Goal: Task Accomplishment & Management: Complete application form

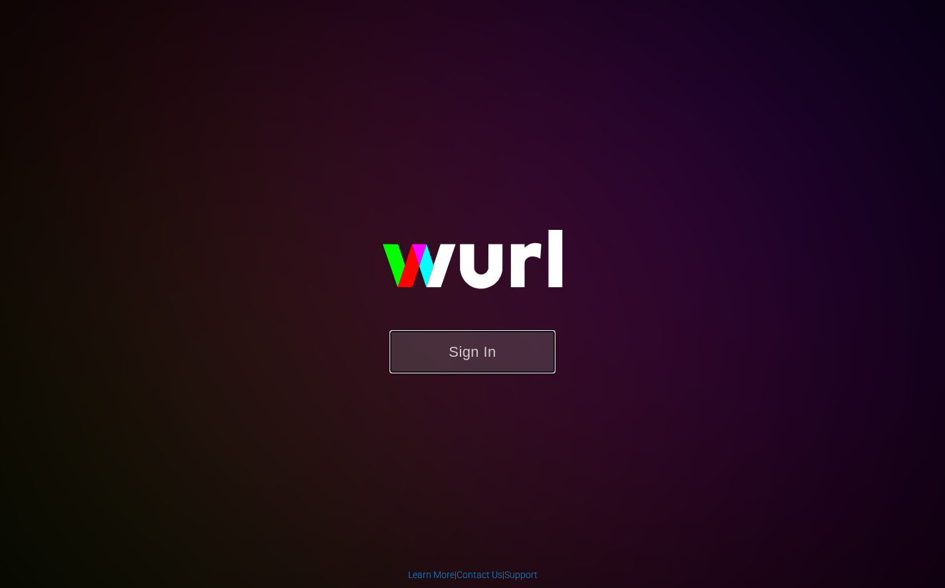
click at [464, 354] on button "Sign In" at bounding box center [473, 351] width 166 height 43
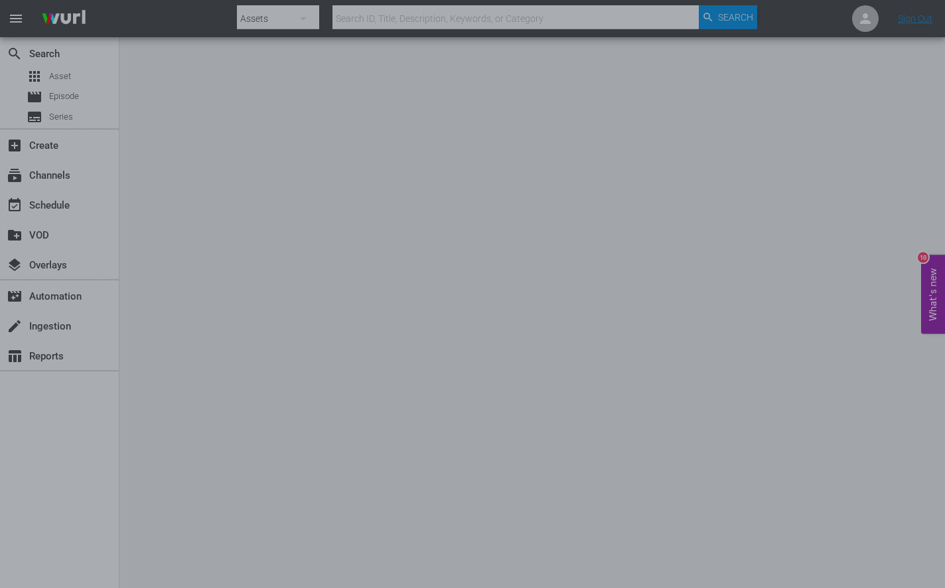
click at [782, 129] on div at bounding box center [472, 294] width 945 height 588
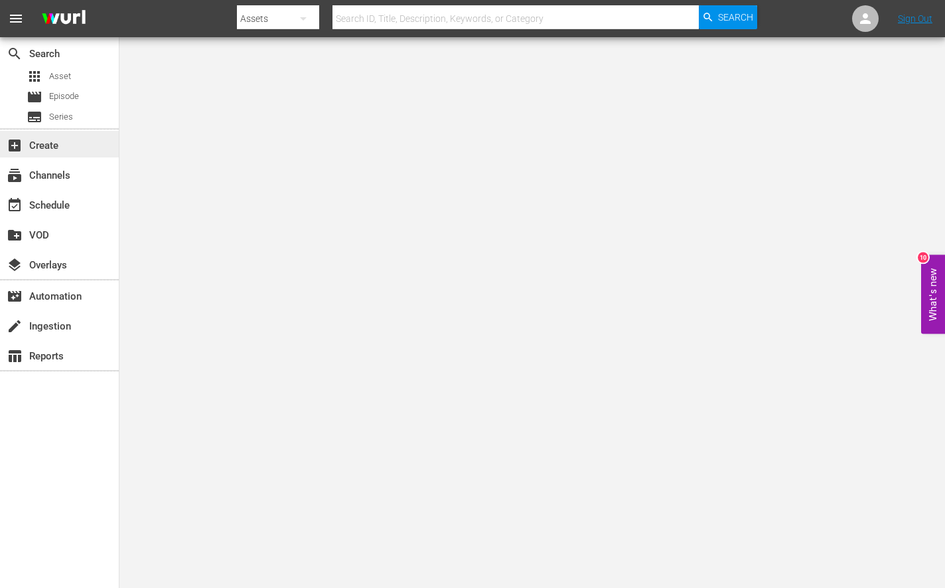
click at [73, 151] on div "add_box Create" at bounding box center [59, 144] width 119 height 27
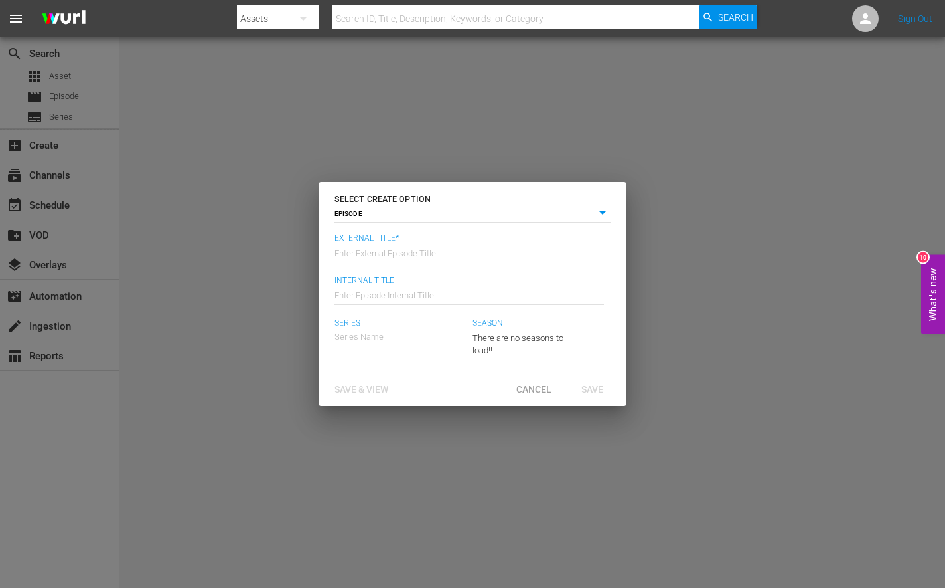
click at [431, 222] on div "EPISODE episode" at bounding box center [473, 214] width 276 height 17
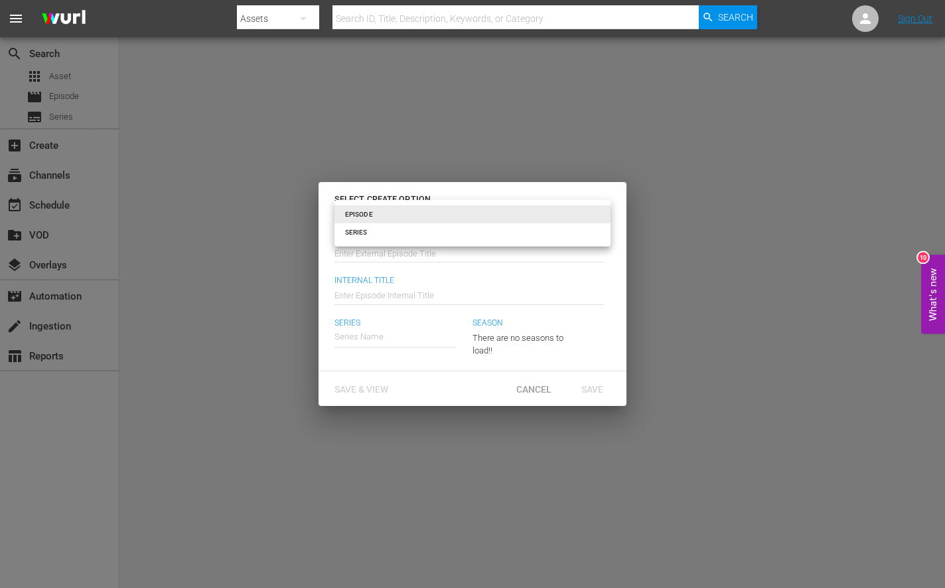
click at [434, 218] on body "menu Search By Assets Search ID, Title, Description, Keywords, or Category Sear…" at bounding box center [472, 294] width 945 height 588
click at [425, 231] on li "SERIES" at bounding box center [473, 232] width 276 height 18
type input "series"
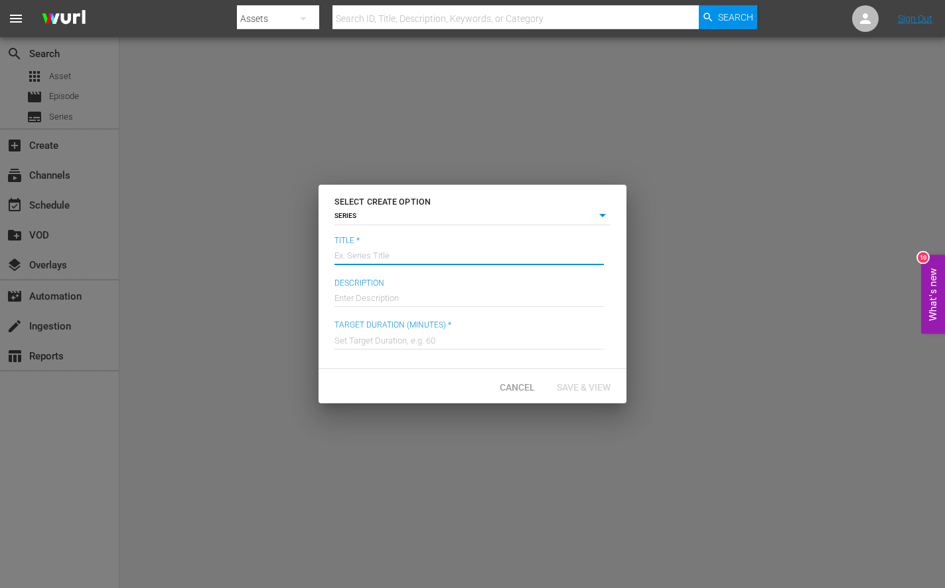
click at [398, 247] on input "text" at bounding box center [470, 254] width 270 height 32
type input "Re-Animator"
click at [403, 300] on input "text" at bounding box center [470, 296] width 270 height 32
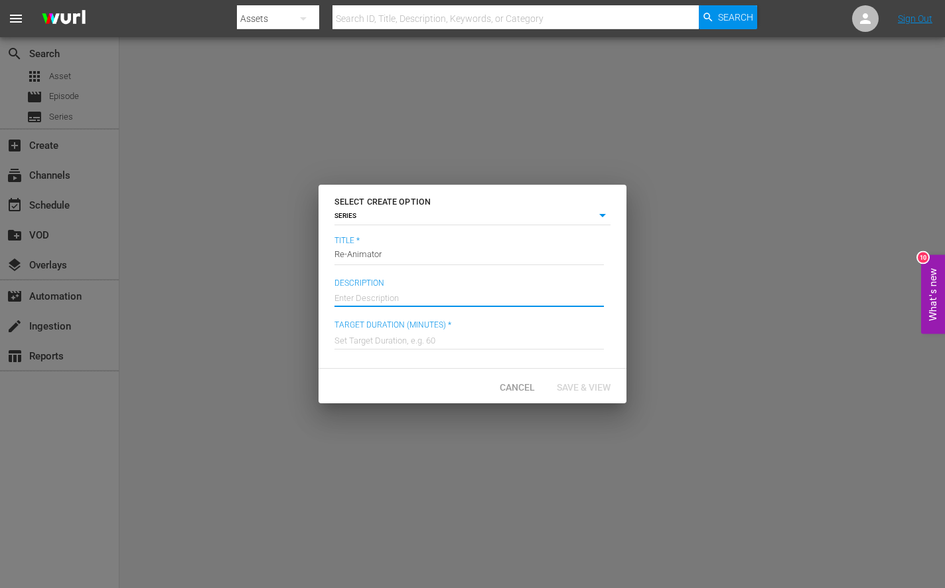
paste input "A local and his girlfriend become involved in experiments with the re-animation…"
type input "A local and his girlfriend become involved in experiments with the re-animation…"
click at [383, 339] on input "text" at bounding box center [470, 339] width 270 height 32
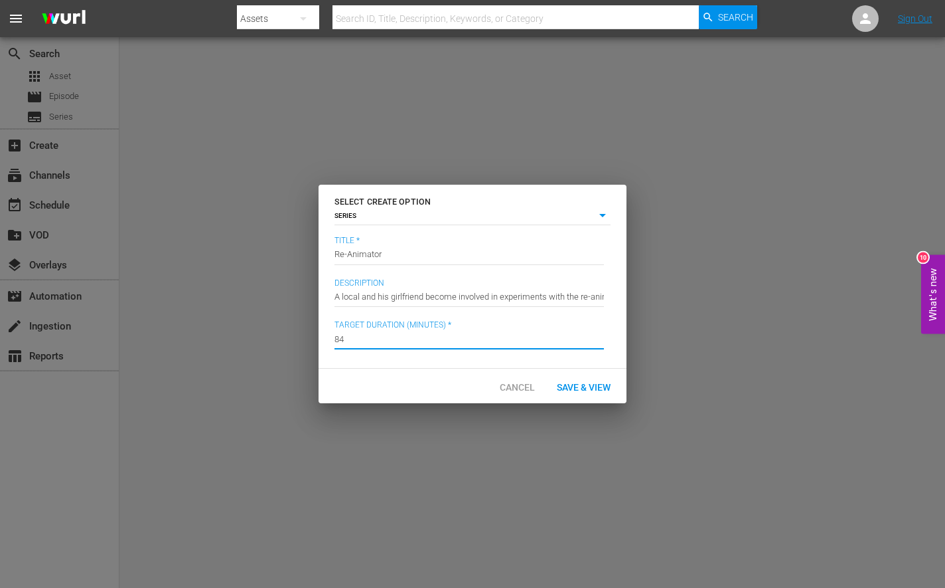
type input "84"
click at [594, 382] on span "Save & View" at bounding box center [583, 387] width 75 height 11
type input "episode"
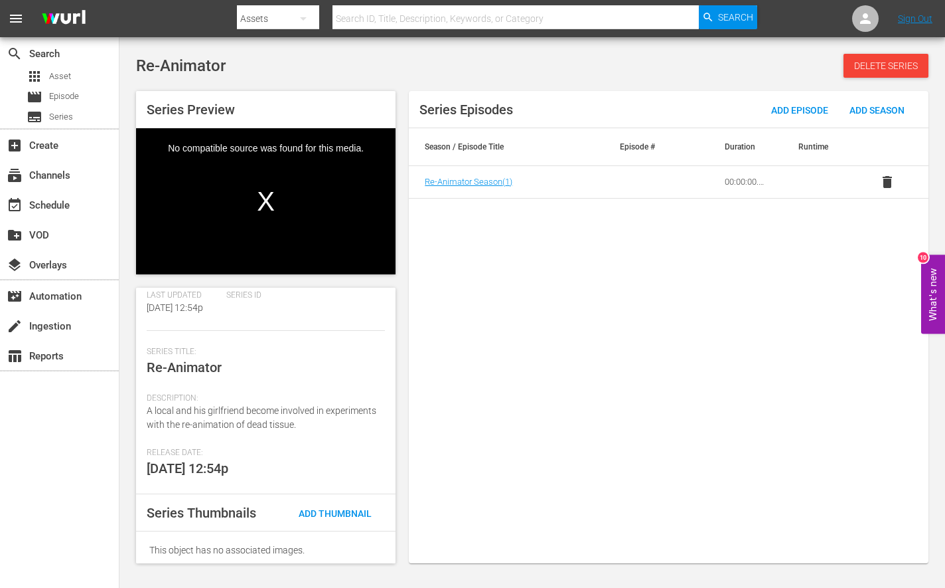
scroll to position [142, 0]
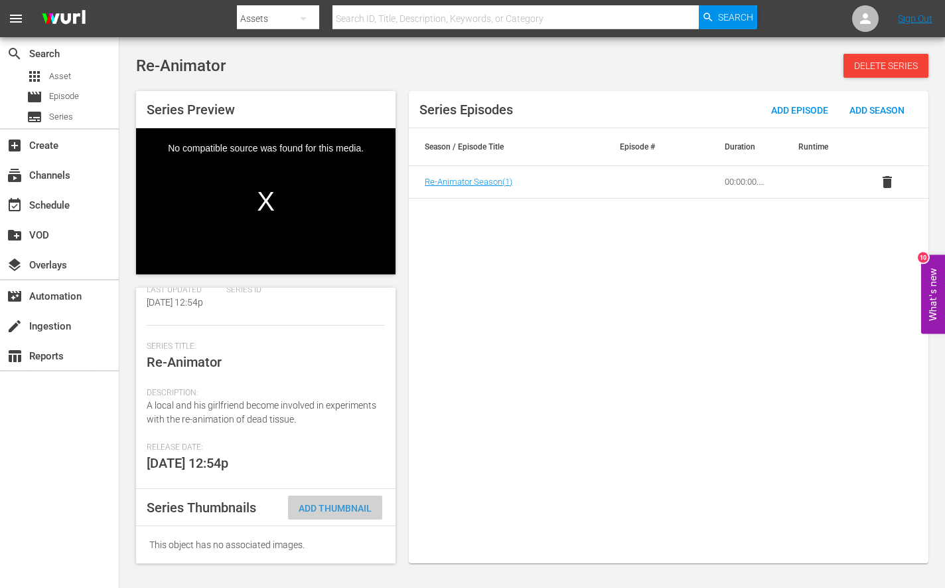
click at [355, 503] on span "Add Thumbnail" at bounding box center [335, 508] width 94 height 11
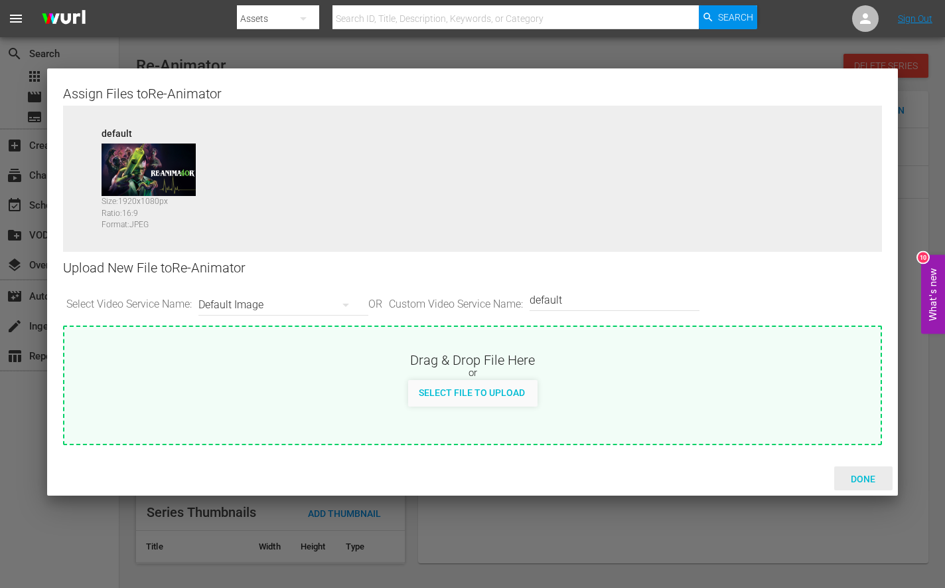
click at [858, 477] on span "Done" at bounding box center [863, 478] width 46 height 11
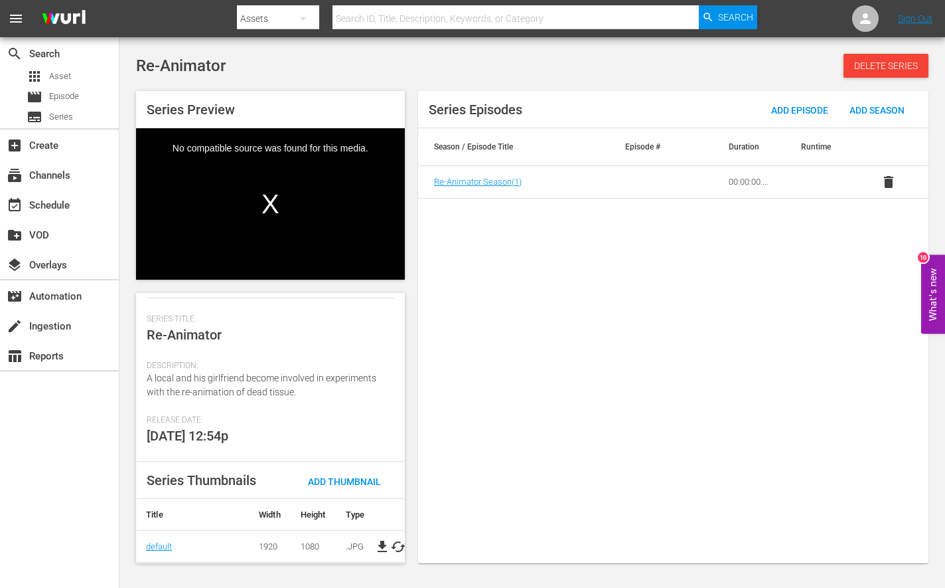
scroll to position [183, 0]
click at [68, 115] on span "Series" at bounding box center [61, 116] width 24 height 13
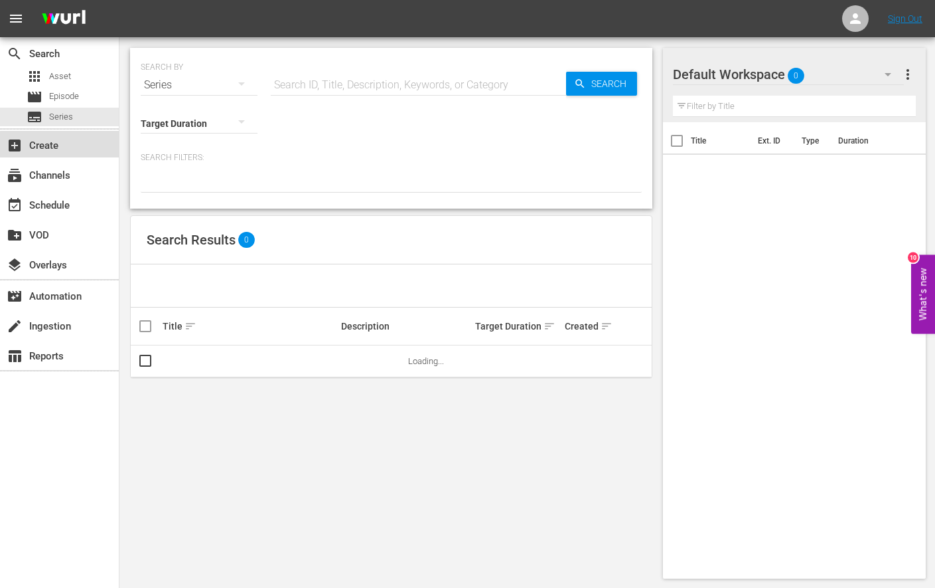
click at [76, 152] on div "add_box Create" at bounding box center [59, 144] width 119 height 27
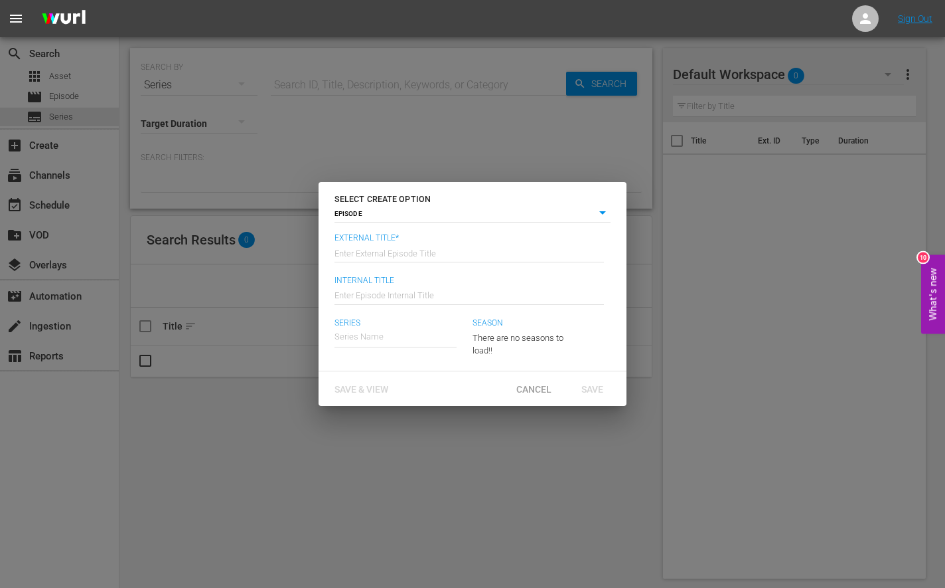
click at [420, 220] on body "menu Sign Out search Search apps Asset movie Episode subtitles Series add_box C…" at bounding box center [472, 294] width 945 height 588
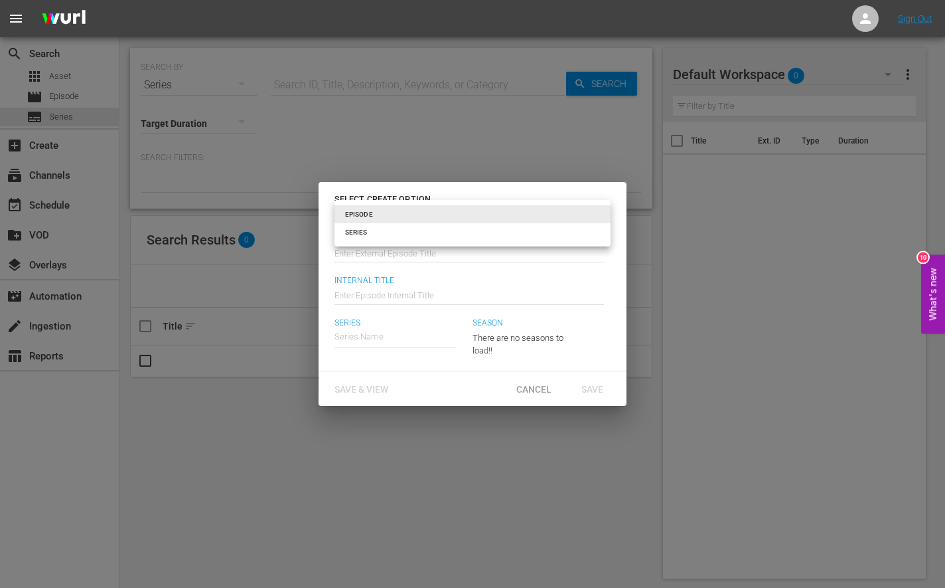
click at [416, 234] on li "SERIES" at bounding box center [473, 232] width 276 height 18
type input "series"
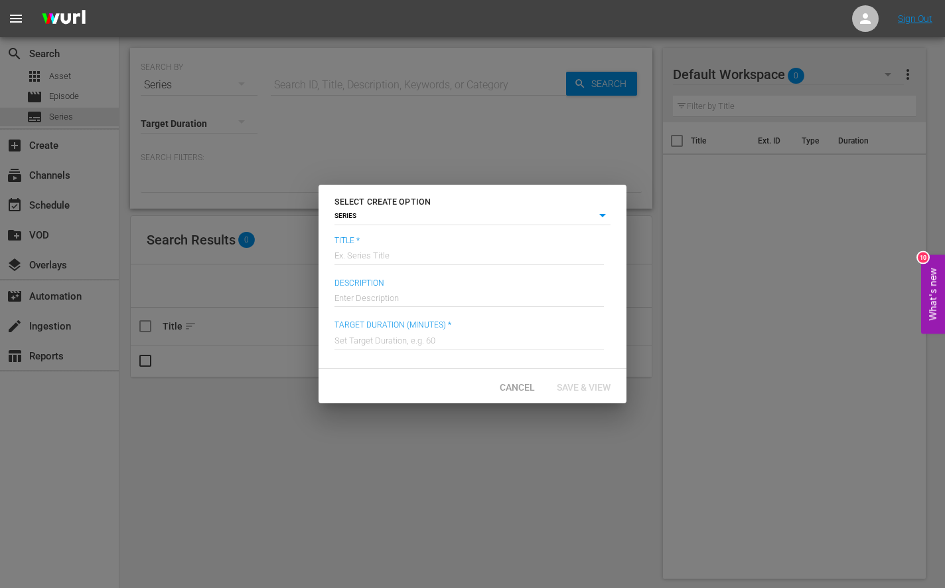
click at [410, 250] on input "text" at bounding box center [470, 254] width 270 height 32
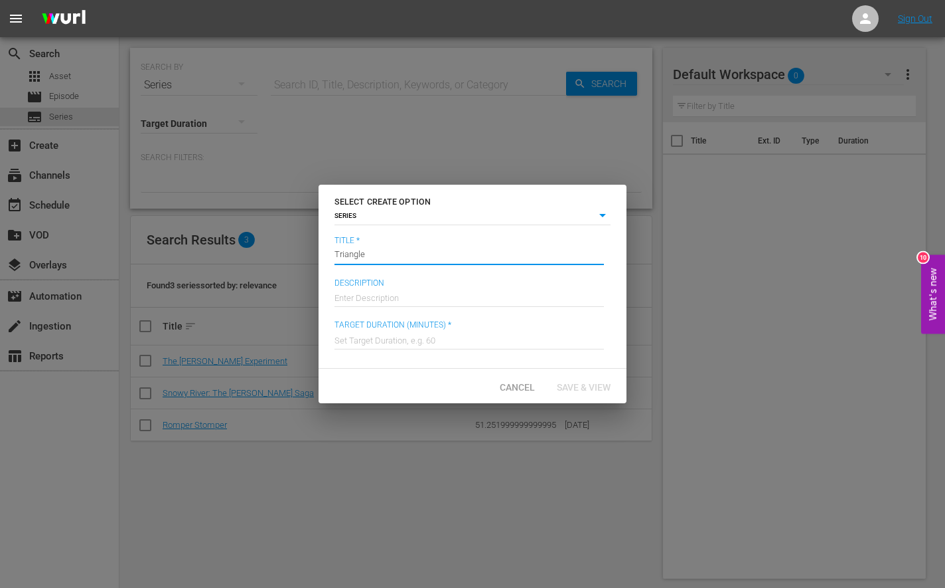
type input "Triangle"
click at [478, 338] on input "text" at bounding box center [470, 339] width 270 height 32
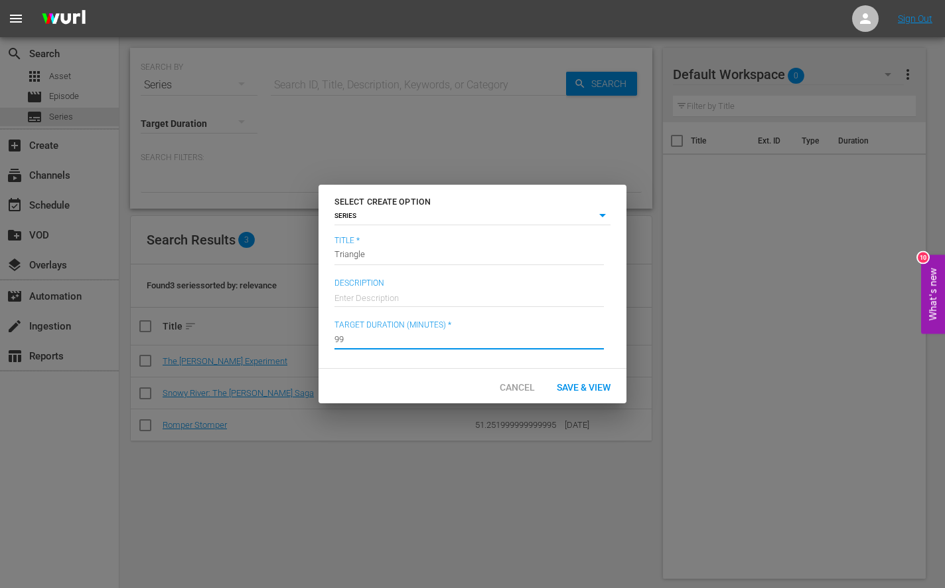
type input "99"
click at [490, 305] on div "Enter Description" at bounding box center [470, 296] width 270 height 32
paste input "A mysterious ship arrives to rescue five friends at sea, and what happens next …"
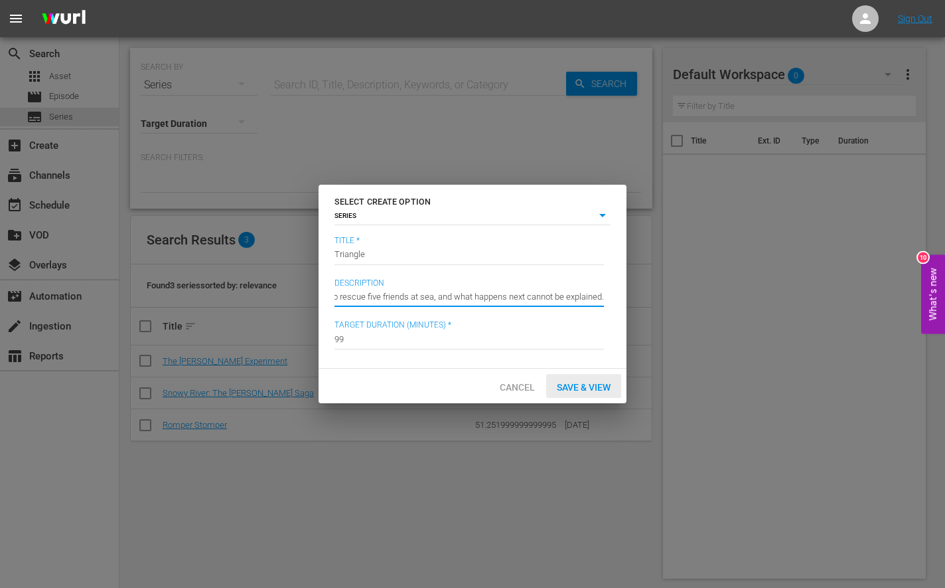
type input "A mysterious ship arrives to rescue five friends at sea, and what happens next …"
click at [569, 385] on span "Save & View" at bounding box center [583, 387] width 75 height 11
type input "episode"
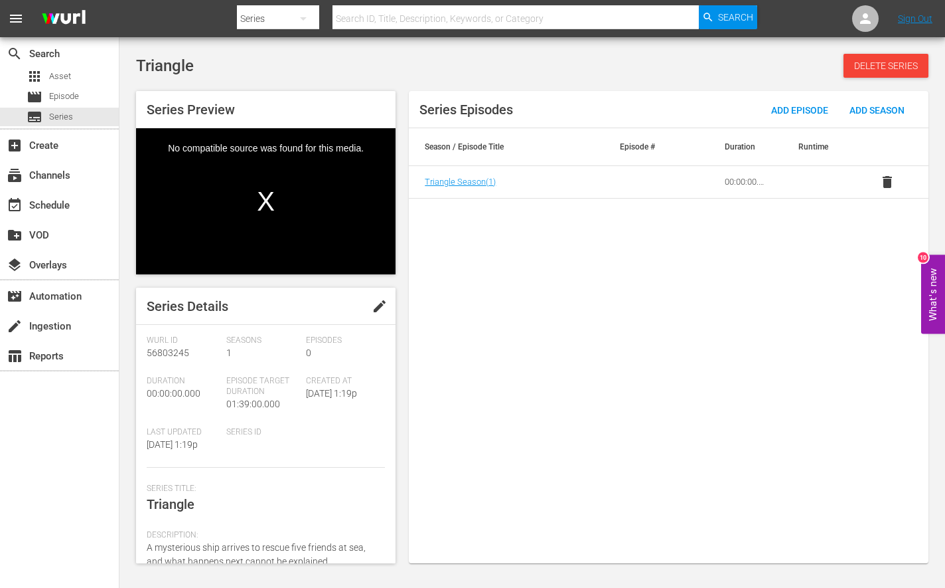
scroll to position [142, 0]
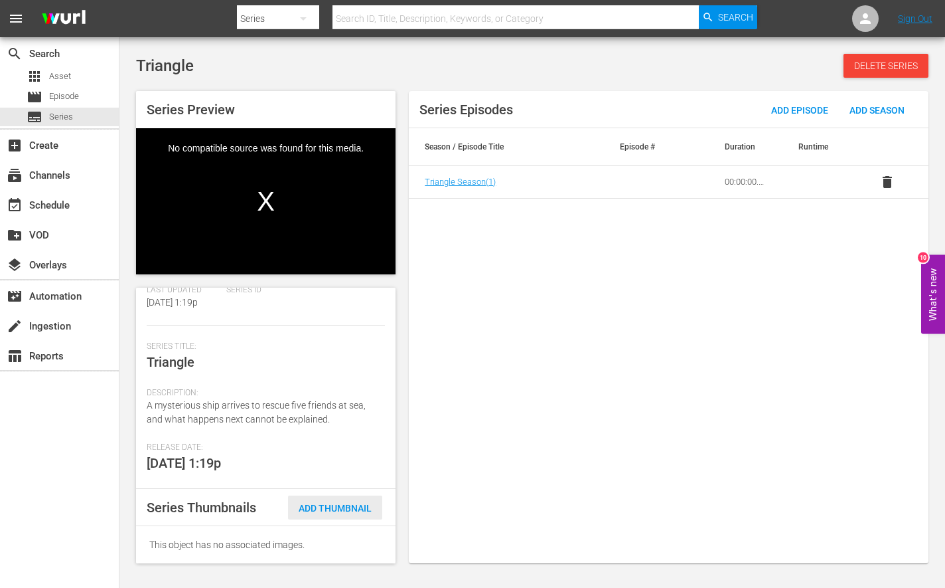
click at [321, 505] on span "Add Thumbnail" at bounding box center [335, 508] width 94 height 11
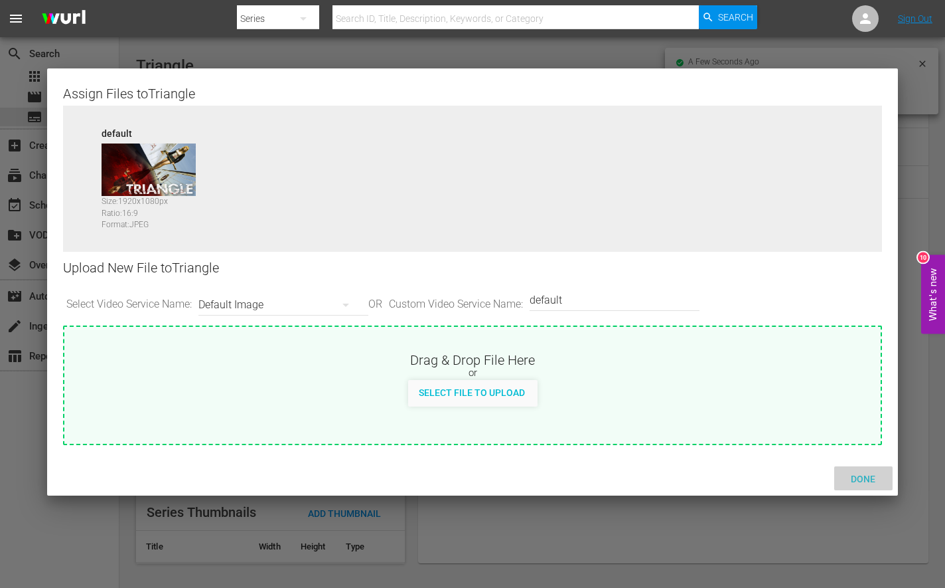
click at [858, 475] on span "Done" at bounding box center [863, 478] width 46 height 11
